Goal: Task Accomplishment & Management: Manage account settings

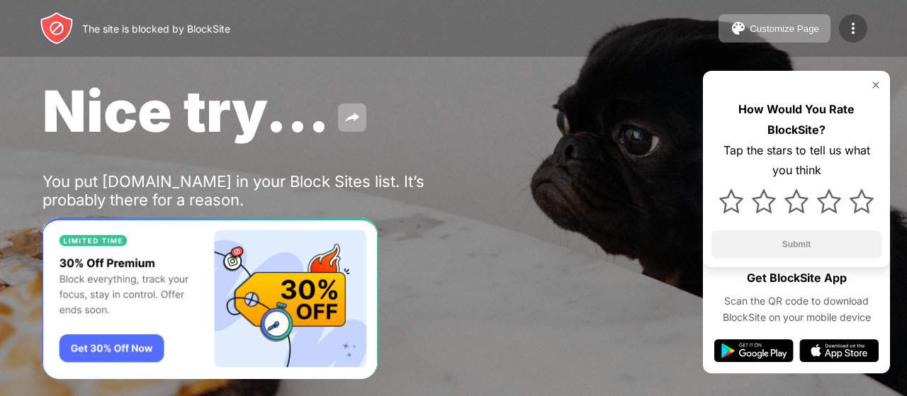
click at [856, 30] on img at bounding box center [853, 28] width 17 height 17
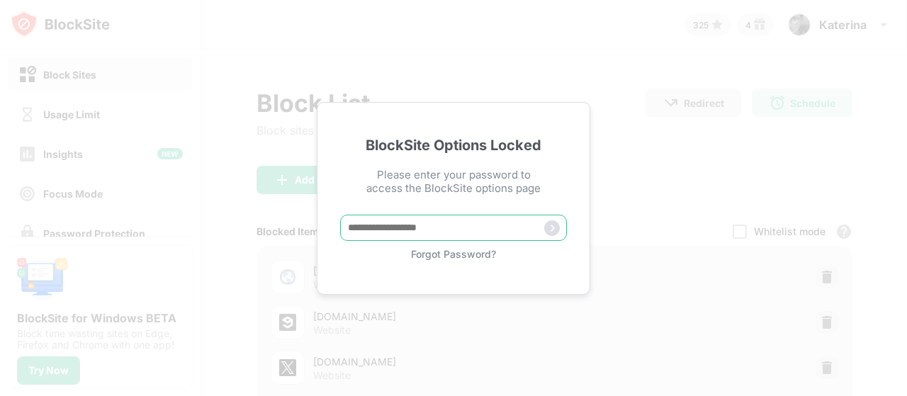
click at [386, 230] on input "text" at bounding box center [453, 228] width 227 height 26
type input "*****"
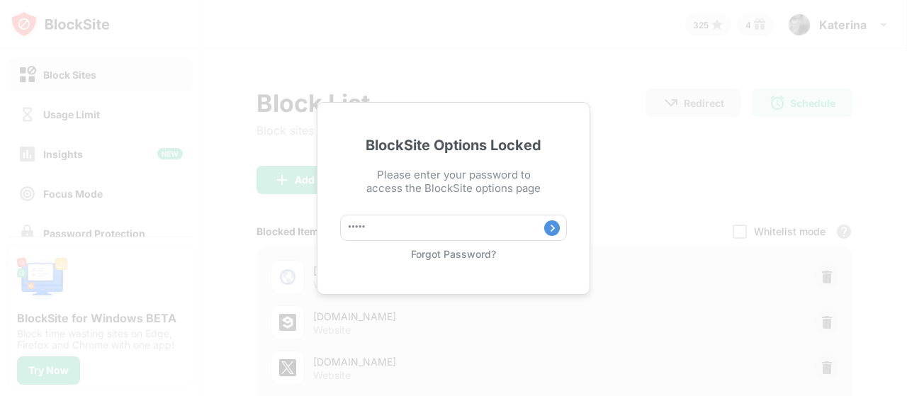
click at [551, 230] on img at bounding box center [552, 228] width 16 height 16
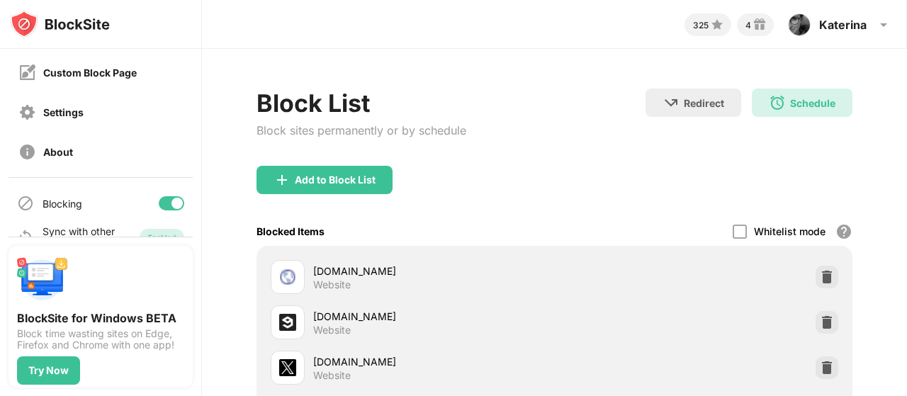
scroll to position [226, 0]
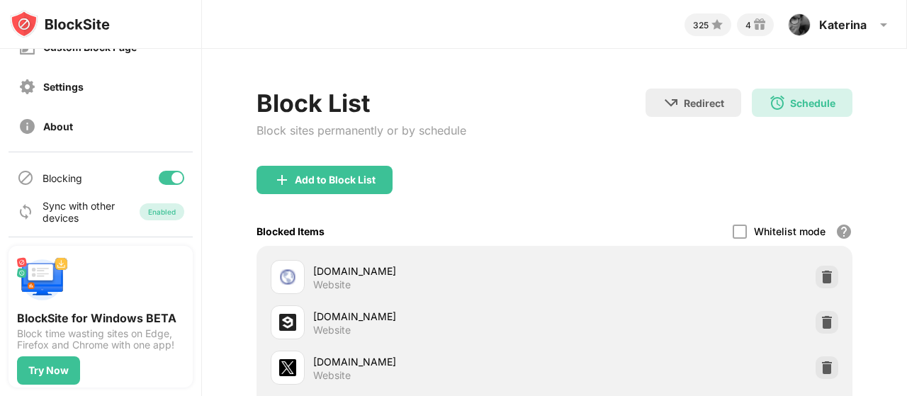
click at [172, 179] on div at bounding box center [177, 177] width 11 height 11
